Goal: Information Seeking & Learning: Learn about a topic

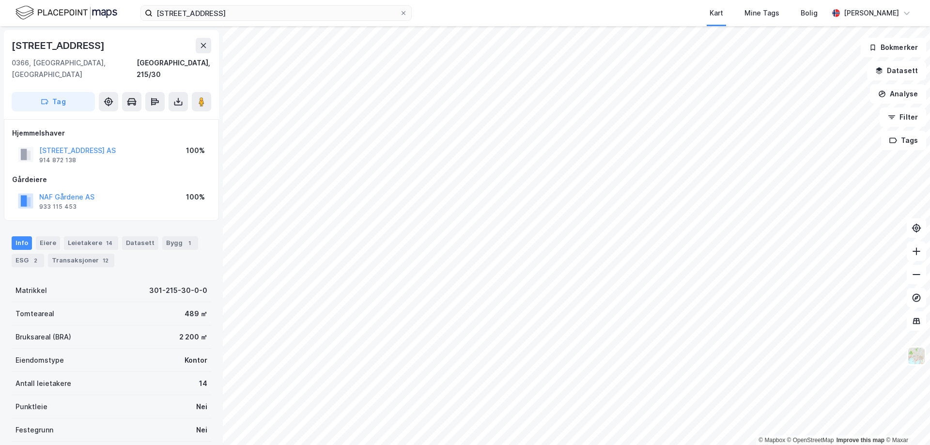
click at [203, 46] on icon at bounding box center [203, 45] width 5 height 5
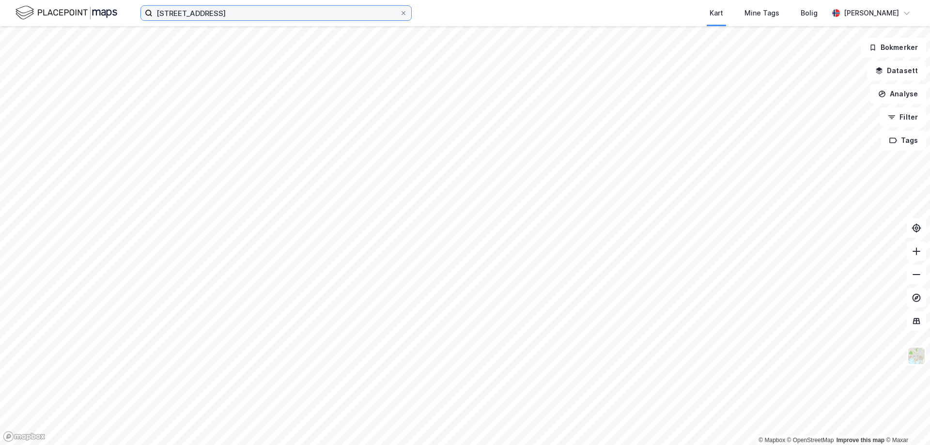
click at [183, 14] on input "[STREET_ADDRESS]" at bounding box center [276, 13] width 247 height 15
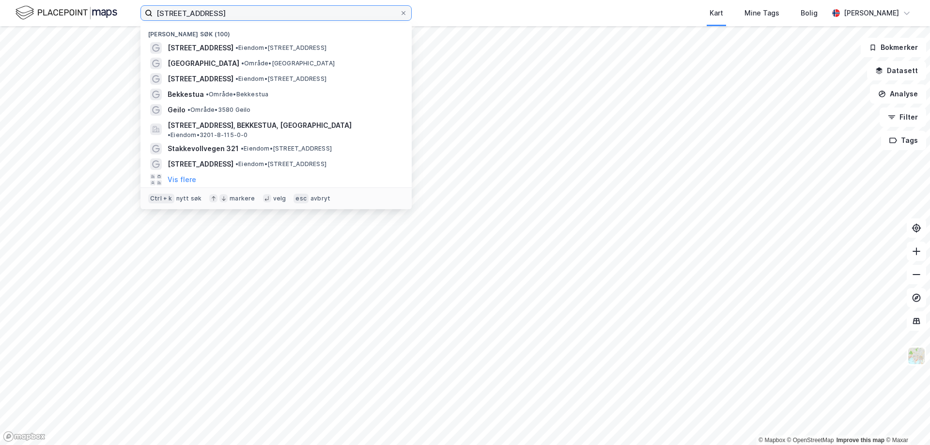
click at [183, 14] on input "[STREET_ADDRESS]" at bounding box center [276, 13] width 247 height 15
paste input "Viulsrødsletta 35"
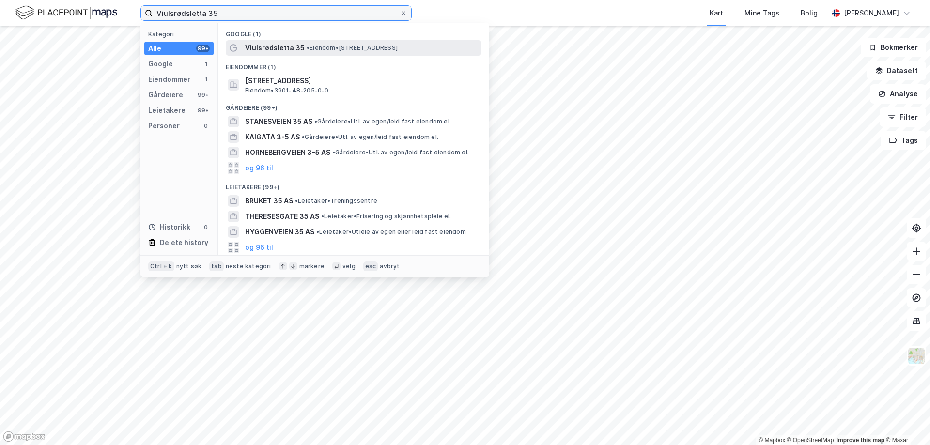
type input "Viulsrødsletta 35"
click at [282, 48] on span "Viulsrødsletta 35" at bounding box center [275, 48] width 60 height 12
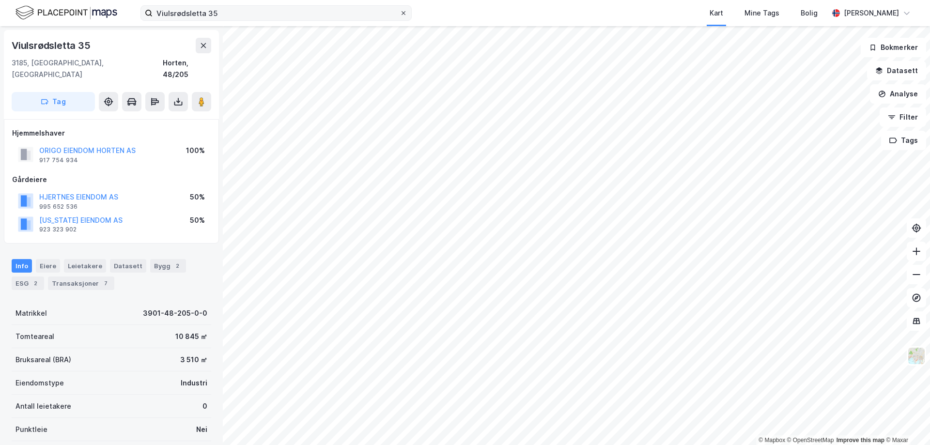
click at [404, 14] on icon at bounding box center [403, 13] width 4 height 4
click at [400, 14] on input "Viulsrødsletta 35" at bounding box center [276, 13] width 247 height 15
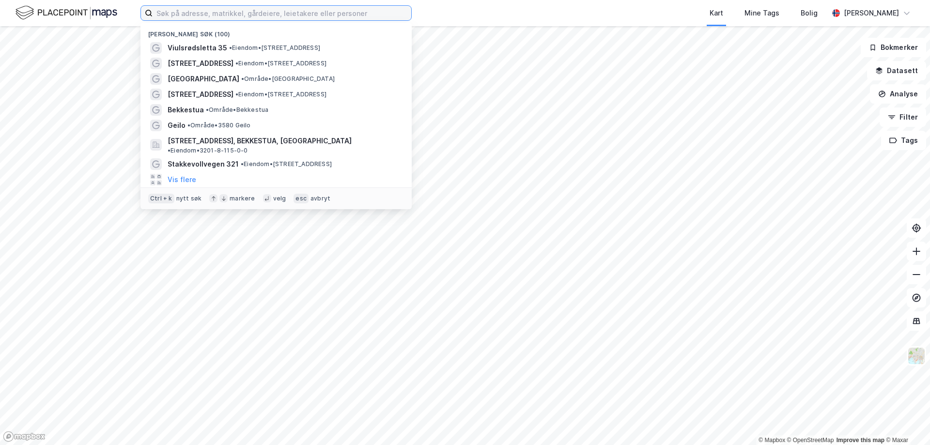
click at [339, 14] on input at bounding box center [282, 13] width 259 height 15
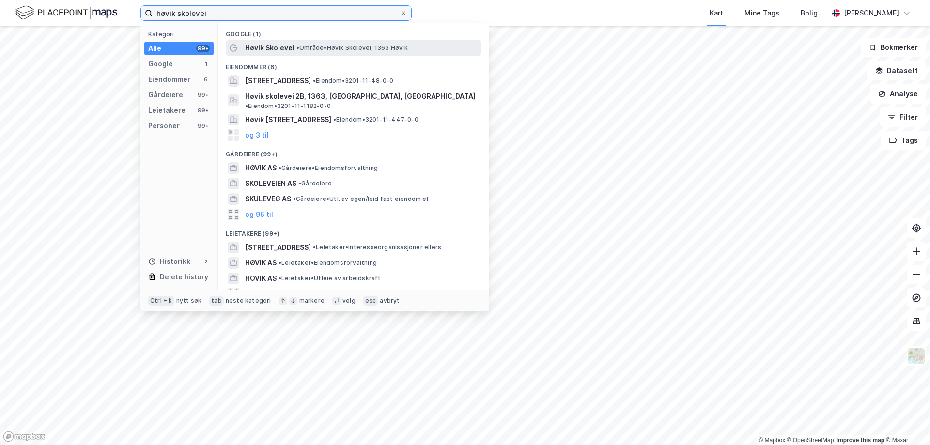
type input "høvik skolevei"
click at [309, 54] on div "Høvik Skolevei • Område • Høvik [PERSON_NAME], 1363 Høvik" at bounding box center [354, 47] width 256 height 15
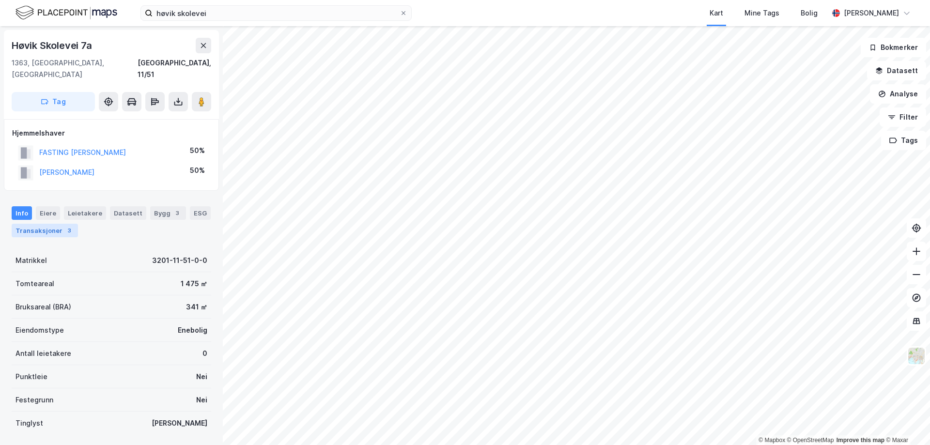
click at [50, 224] on div "Transaksjoner 3" at bounding box center [45, 231] width 66 height 14
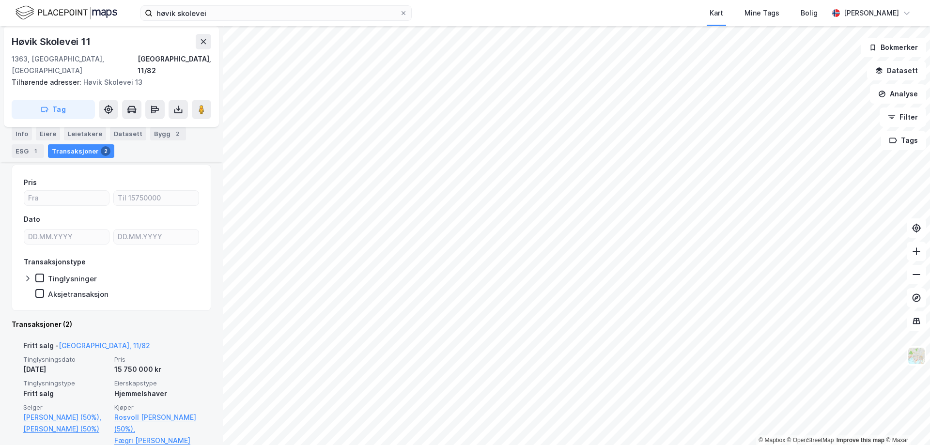
scroll to position [97, 0]
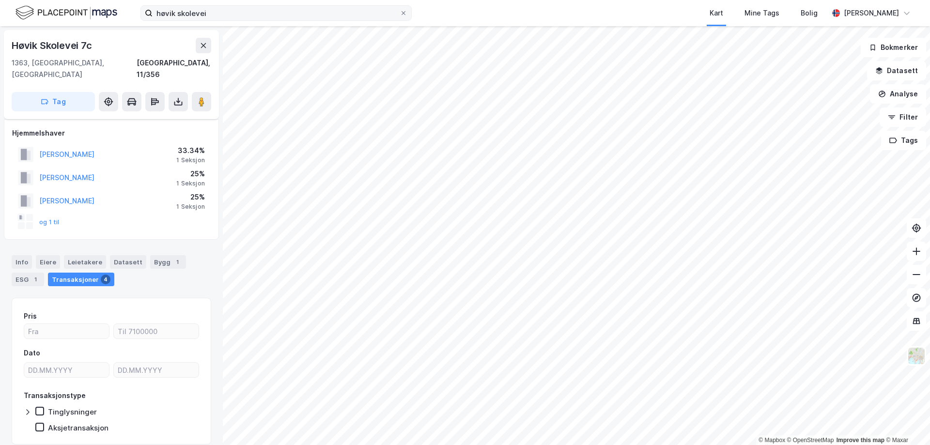
scroll to position [23, 0]
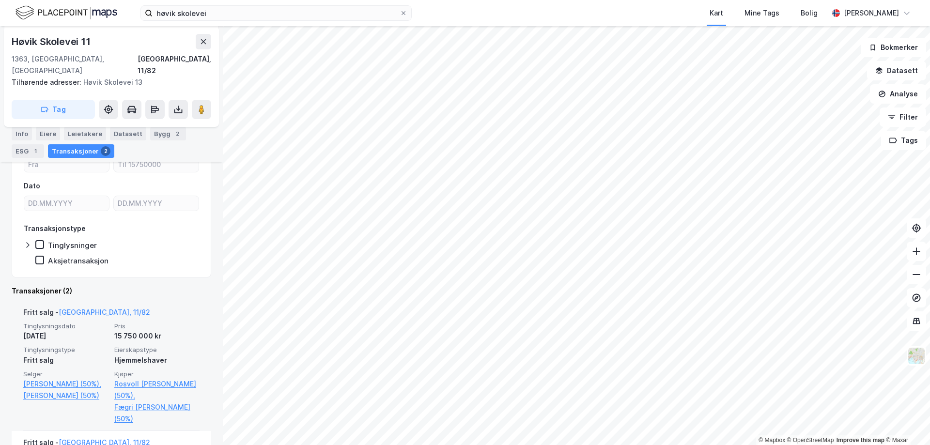
scroll to position [145, 0]
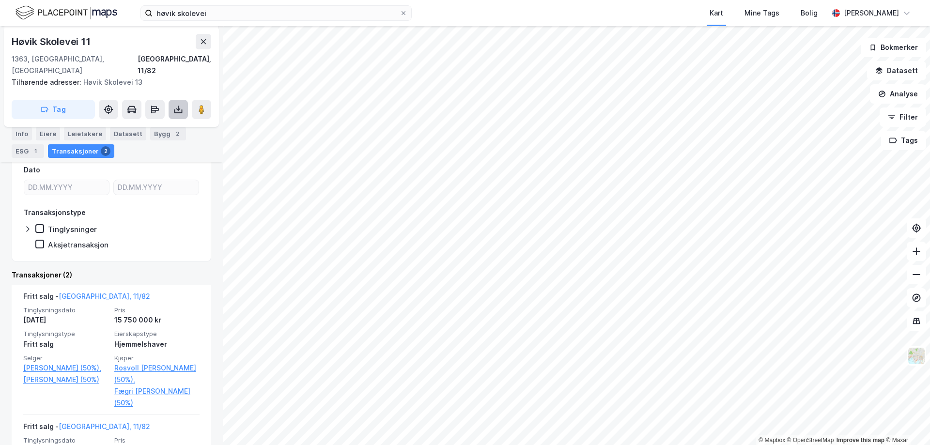
click at [183, 105] on icon at bounding box center [178, 110] width 10 height 10
click at [142, 122] on div "Last ned grunnbok" at bounding box center [136, 128] width 103 height 15
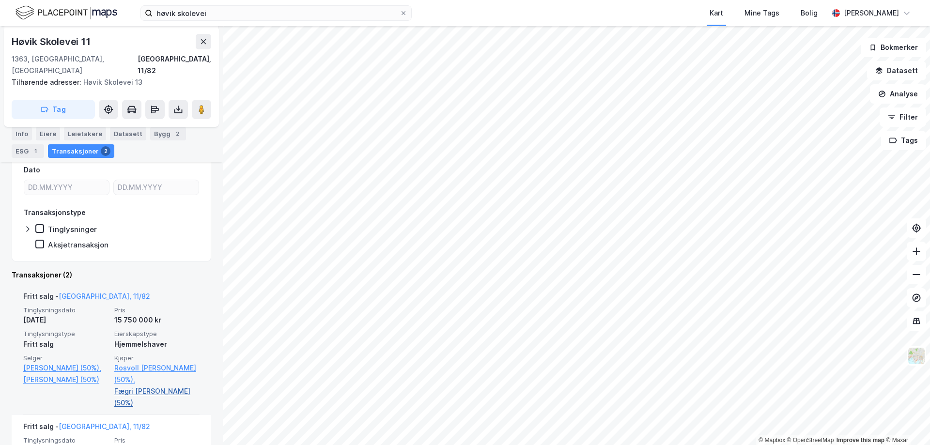
click at [154, 385] on link "Fægri [PERSON_NAME] (50%)" at bounding box center [156, 396] width 85 height 23
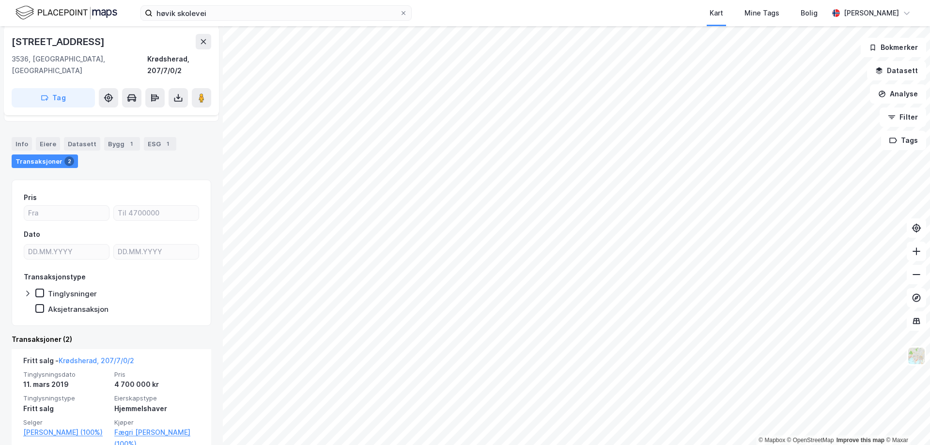
scroll to position [98, 0]
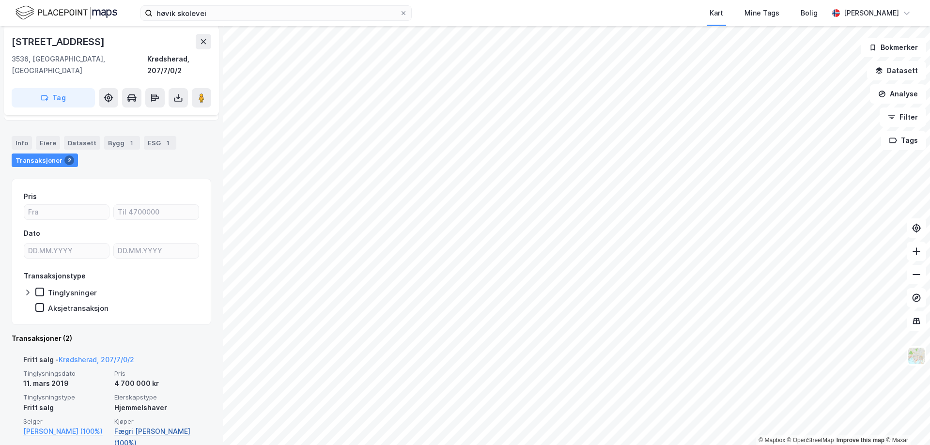
click at [140, 426] on link "Fægri [PERSON_NAME] (100%)" at bounding box center [156, 437] width 85 height 23
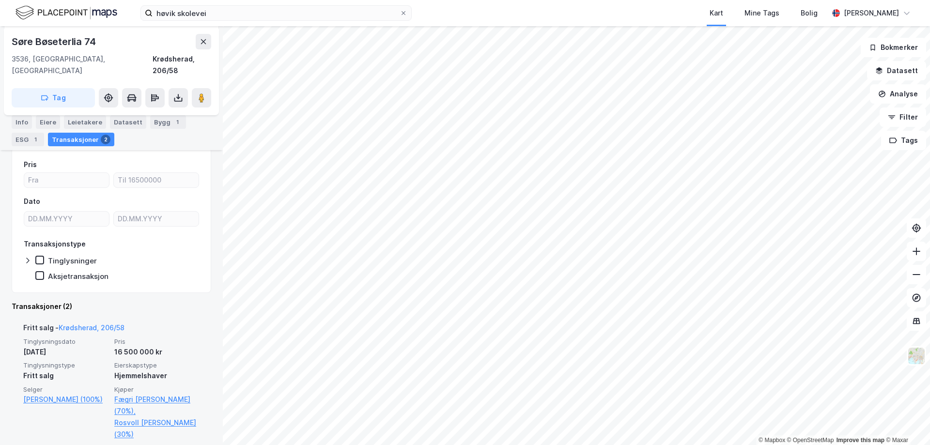
scroll to position [150, 0]
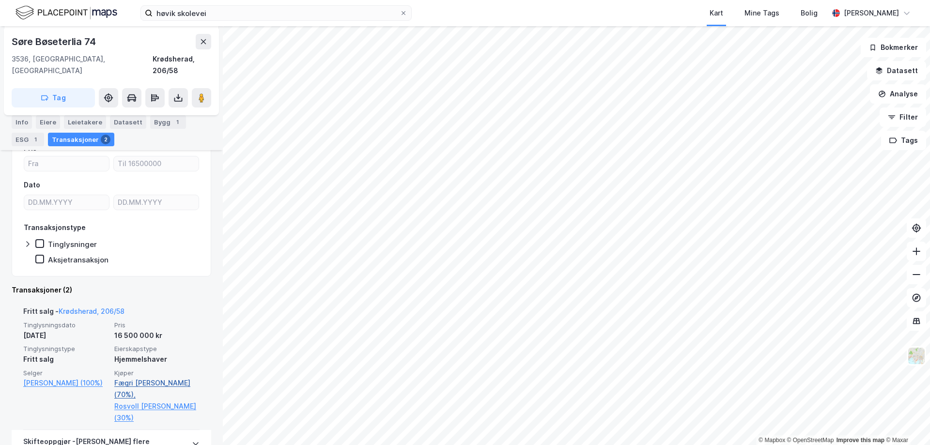
click at [140, 377] on link "Fægri [PERSON_NAME] (70%)," at bounding box center [156, 388] width 85 height 23
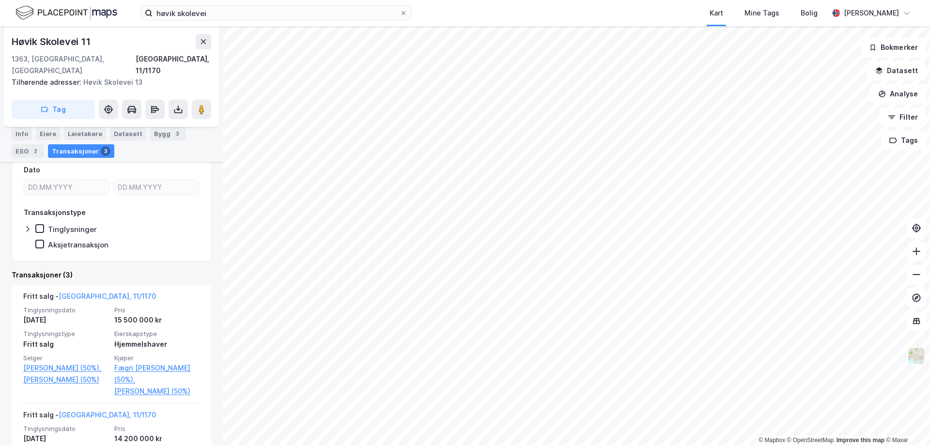
scroll to position [242, 0]
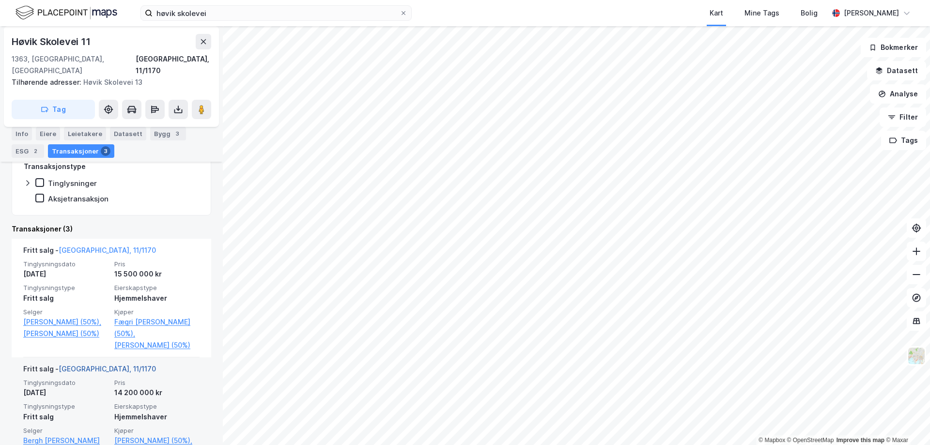
scroll to position [194, 0]
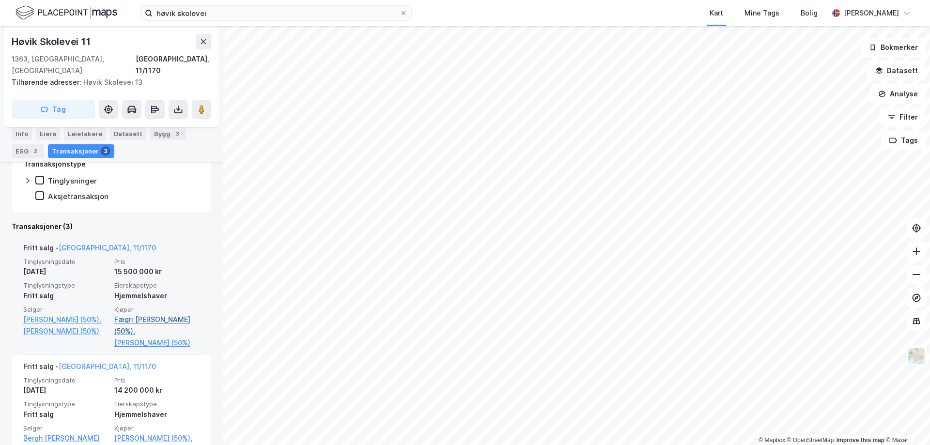
click at [139, 314] on link "Fægri [PERSON_NAME] (50%)," at bounding box center [156, 325] width 85 height 23
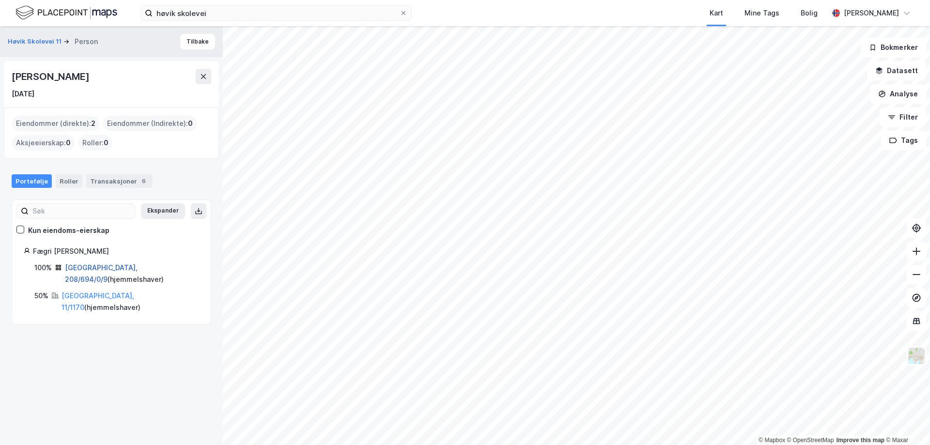
click at [91, 265] on link "[GEOGRAPHIC_DATA], 208/694/0/9" at bounding box center [101, 273] width 73 height 20
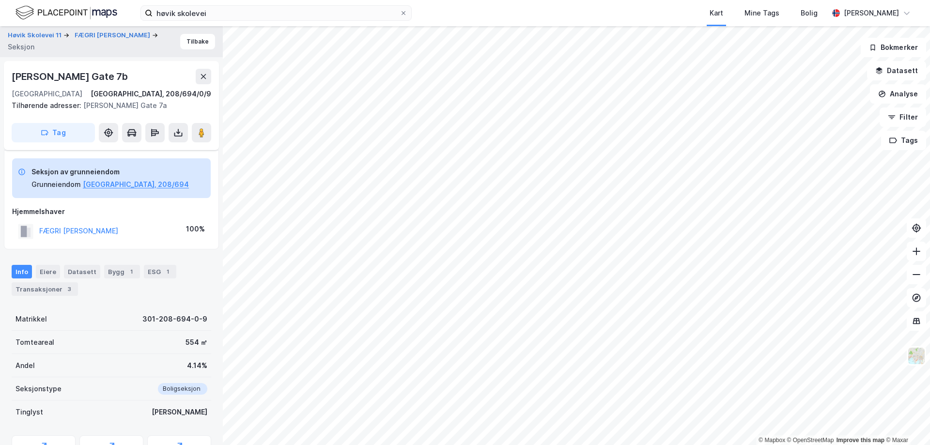
scroll to position [53, 0]
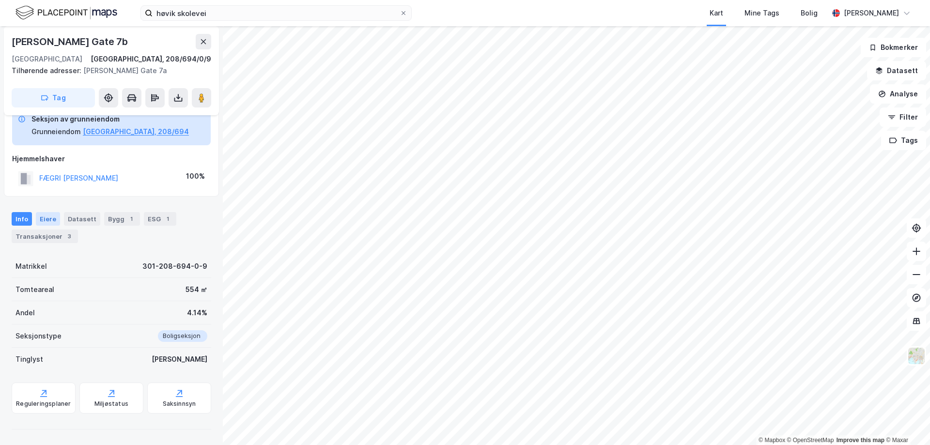
click at [37, 218] on div "Eiere" at bounding box center [48, 219] width 24 height 14
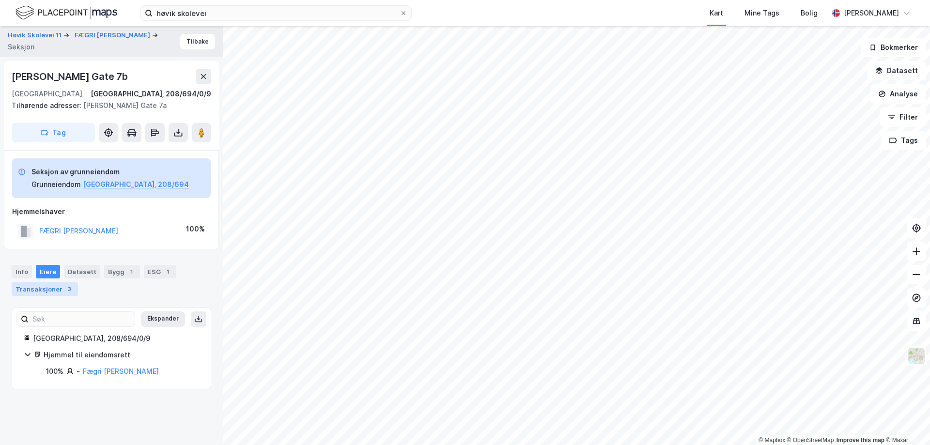
click at [70, 285] on div "Transaksjoner 3" at bounding box center [45, 289] width 66 height 14
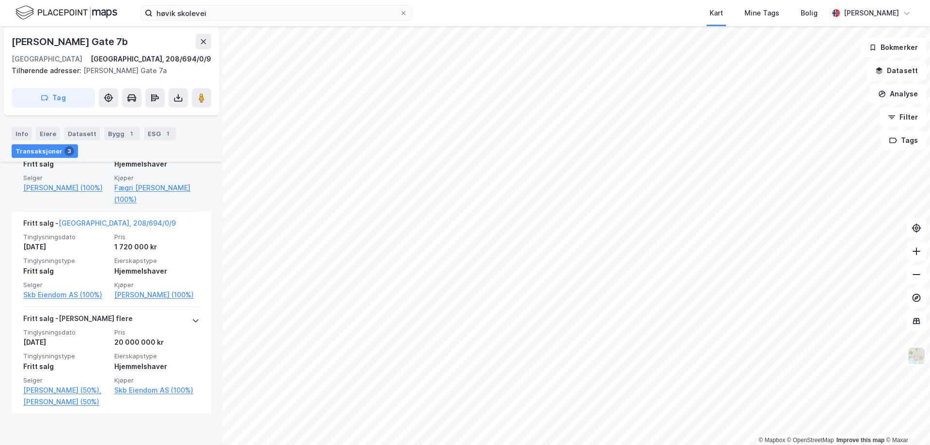
scroll to position [376, 0]
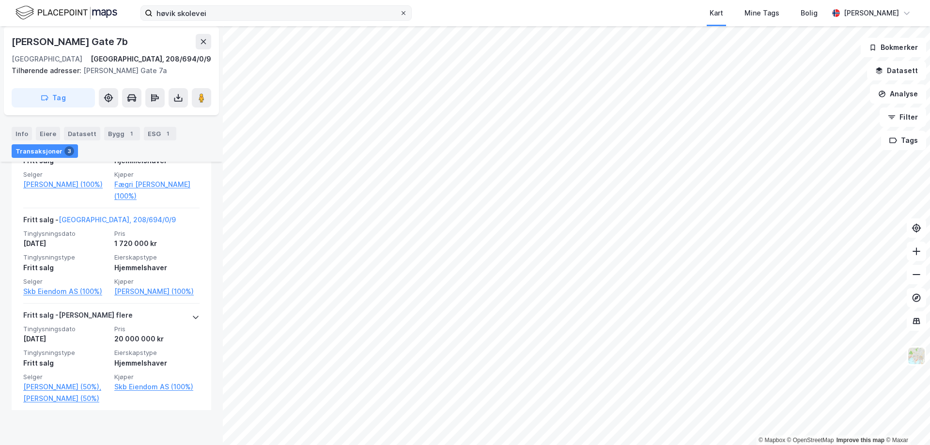
click at [402, 14] on icon at bounding box center [403, 13] width 6 height 6
click at [400, 14] on input "høvik skolevei" at bounding box center [276, 13] width 247 height 15
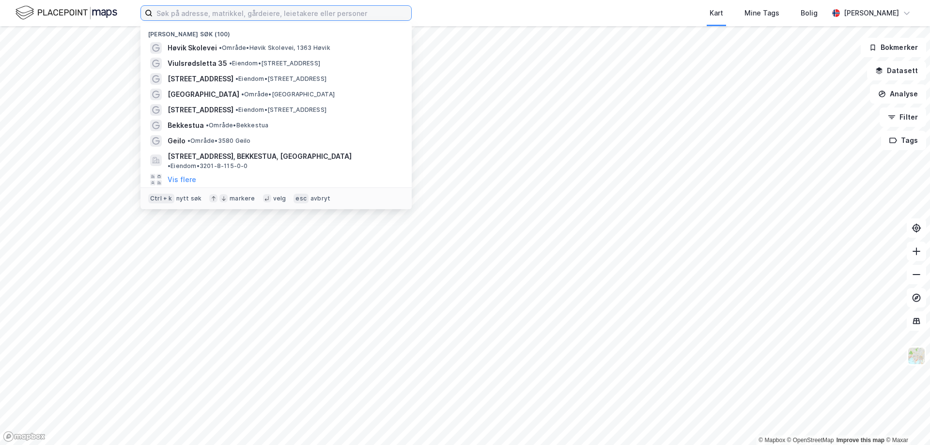
click at [206, 11] on input at bounding box center [282, 13] width 259 height 15
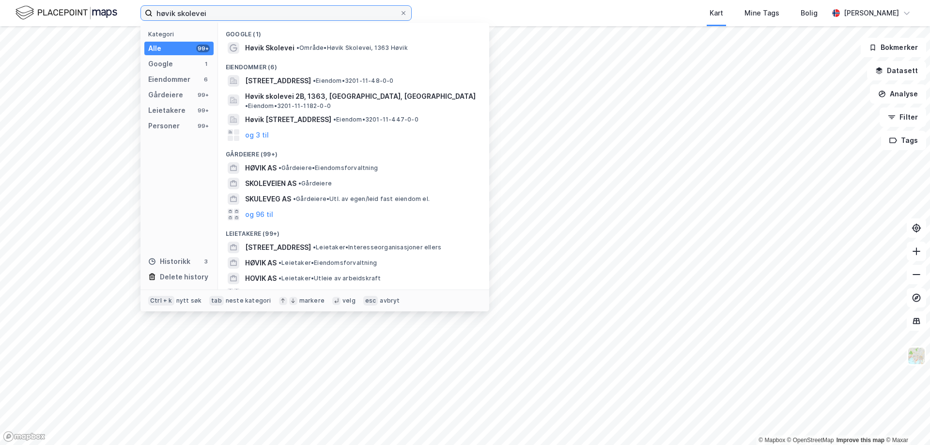
click at [263, 13] on input "høvik skolevei" at bounding box center [276, 13] width 247 height 15
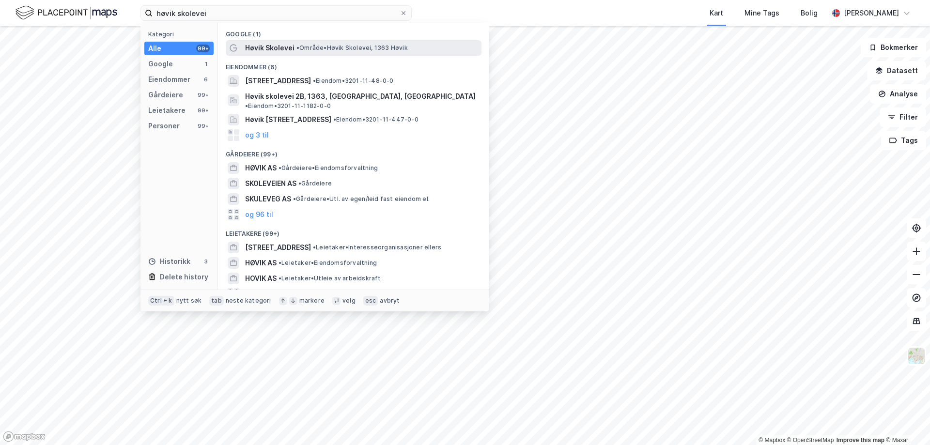
click at [266, 46] on span "Høvik Skolevei" at bounding box center [269, 48] width 49 height 12
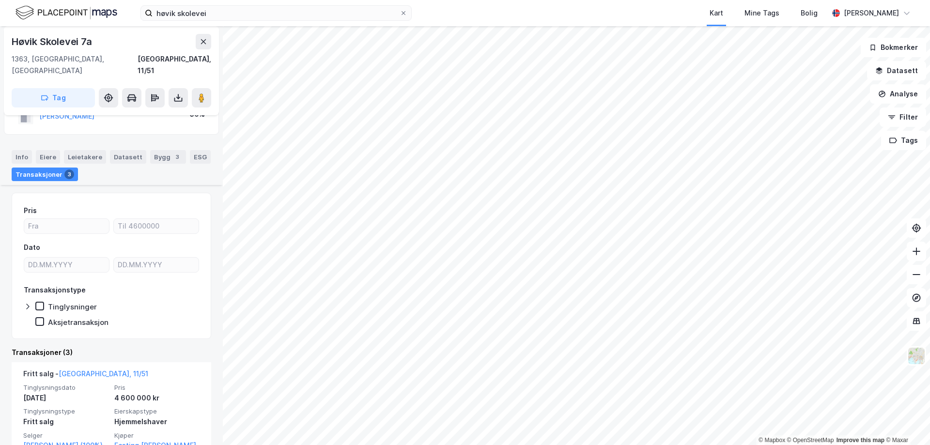
scroll to position [145, 0]
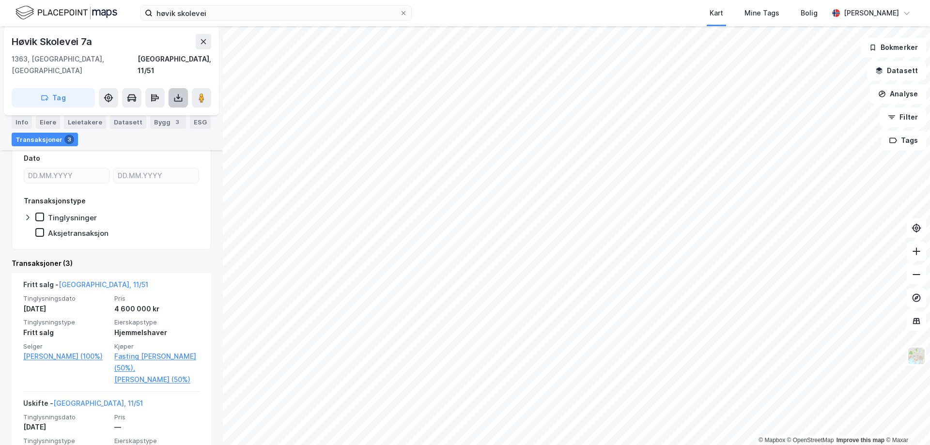
click at [184, 88] on button at bounding box center [178, 97] width 19 height 19
click at [145, 113] on div "Last ned grunnbok" at bounding box center [130, 117] width 56 height 8
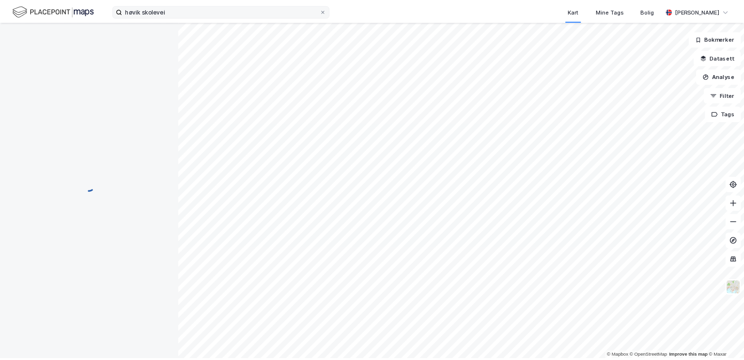
scroll to position [0, 0]
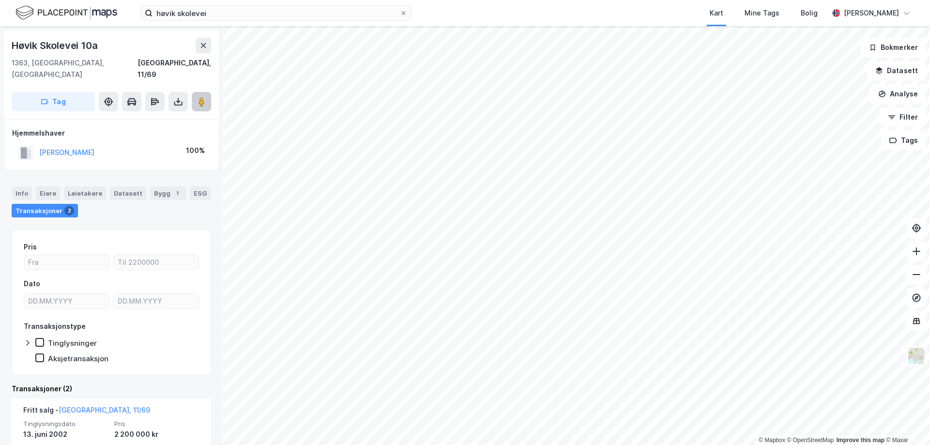
click at [198, 97] on icon at bounding box center [202, 102] width 10 height 10
click at [202, 45] on icon at bounding box center [204, 46] width 8 height 8
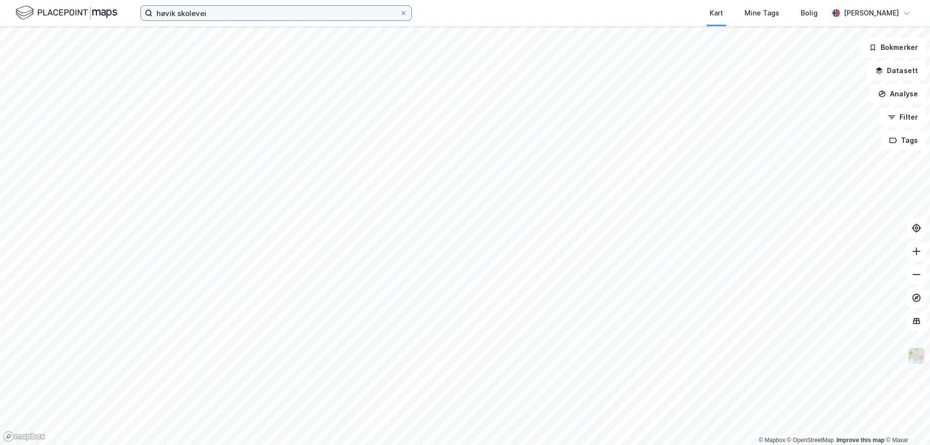
click at [374, 15] on input "høvik skolevei" at bounding box center [276, 13] width 247 height 15
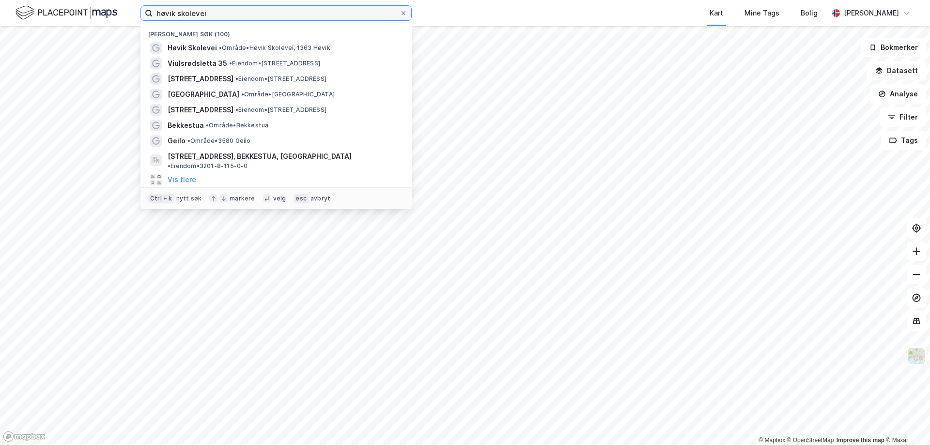
click at [374, 15] on input "høvik skolevei" at bounding box center [276, 13] width 247 height 15
type input "[GEOGRAPHIC_DATA]"
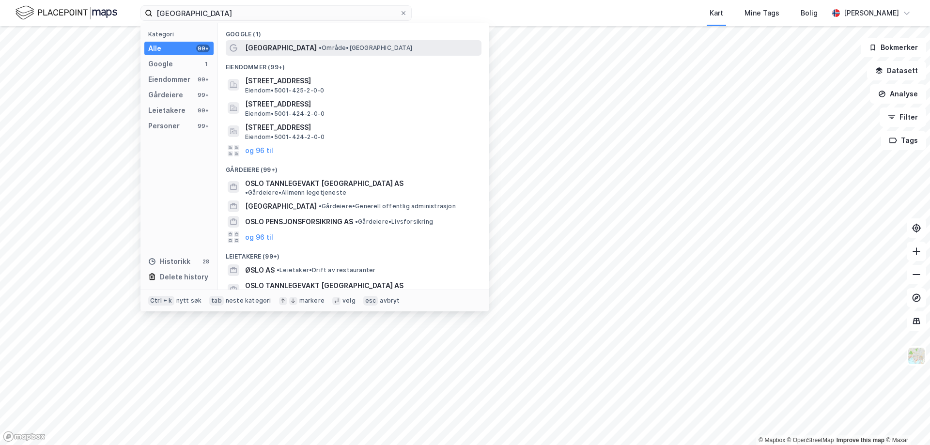
click at [319, 47] on span "• Område • [GEOGRAPHIC_DATA]" at bounding box center [365, 48] width 93 height 8
